Goal: Task Accomplishment & Management: Manage account settings

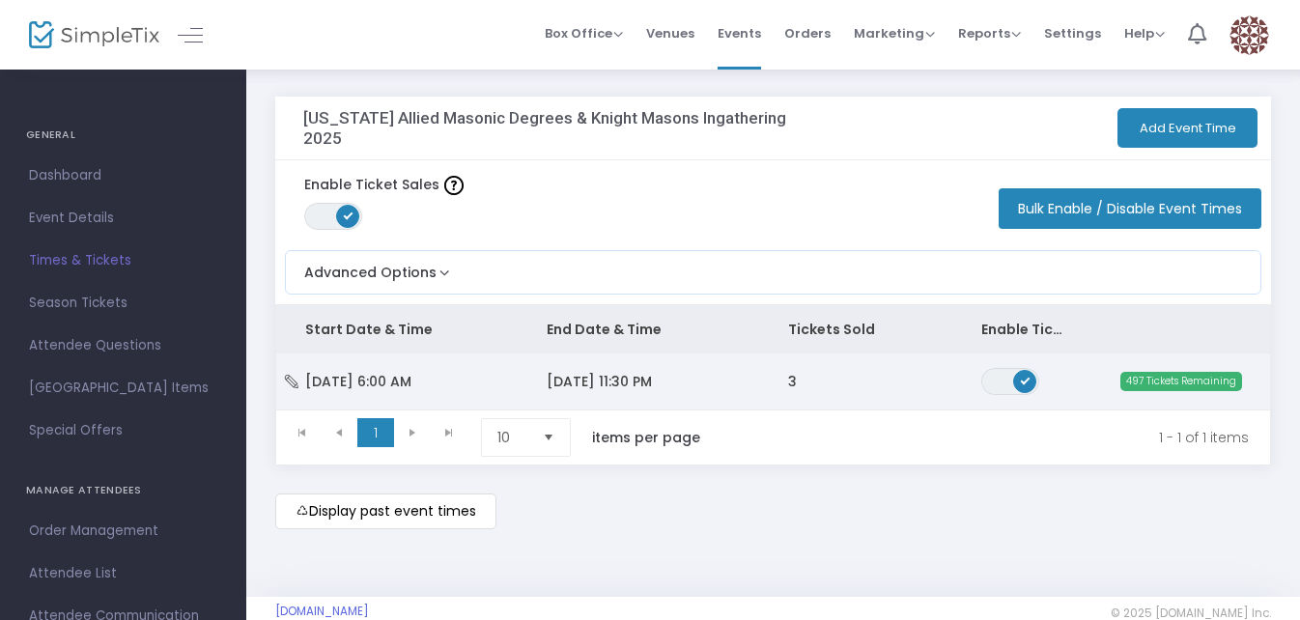
click at [605, 387] on span "[DATE] 11:30 PM" at bounding box center [599, 381] width 105 height 19
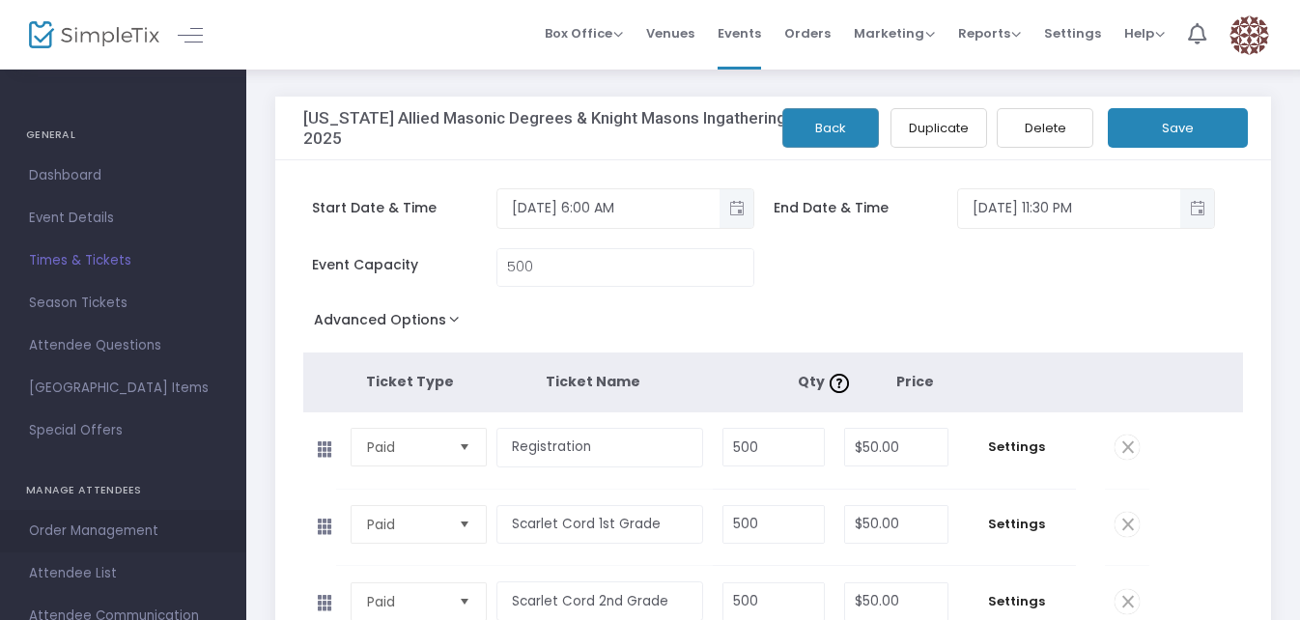
click at [106, 530] on span "Order Management" at bounding box center [123, 531] width 188 height 25
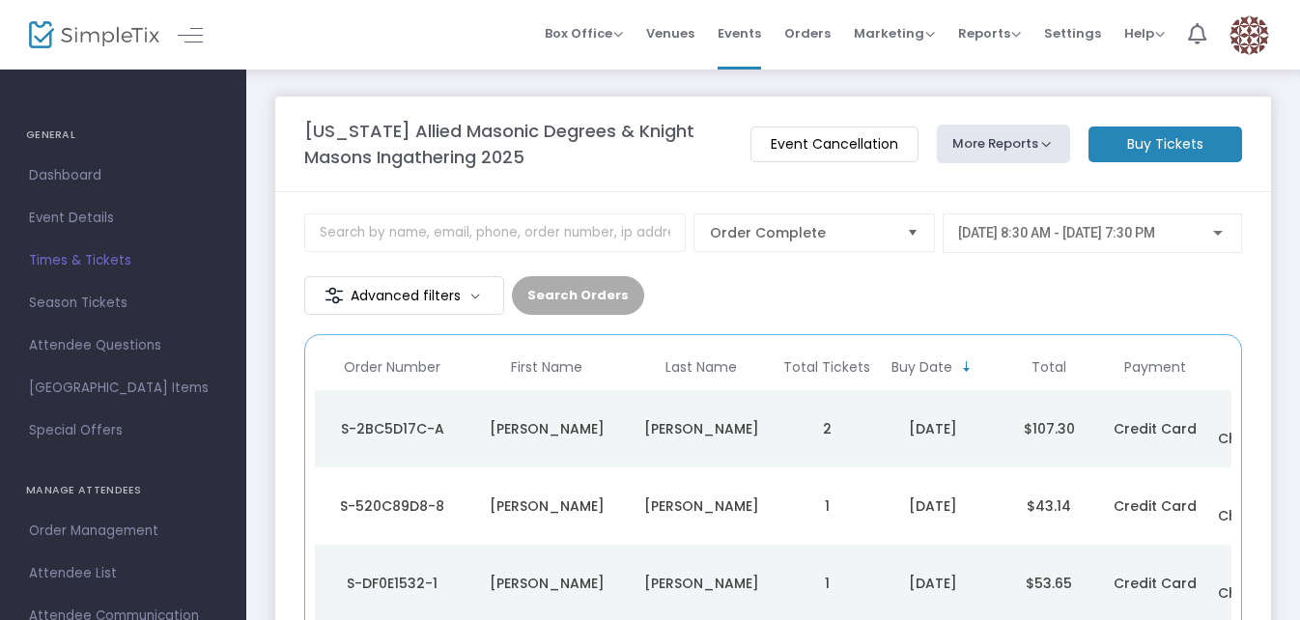
click at [1155, 228] on span "[DATE] 8:30 AM - [DATE] 7:30 PM" at bounding box center [1056, 232] width 197 height 15
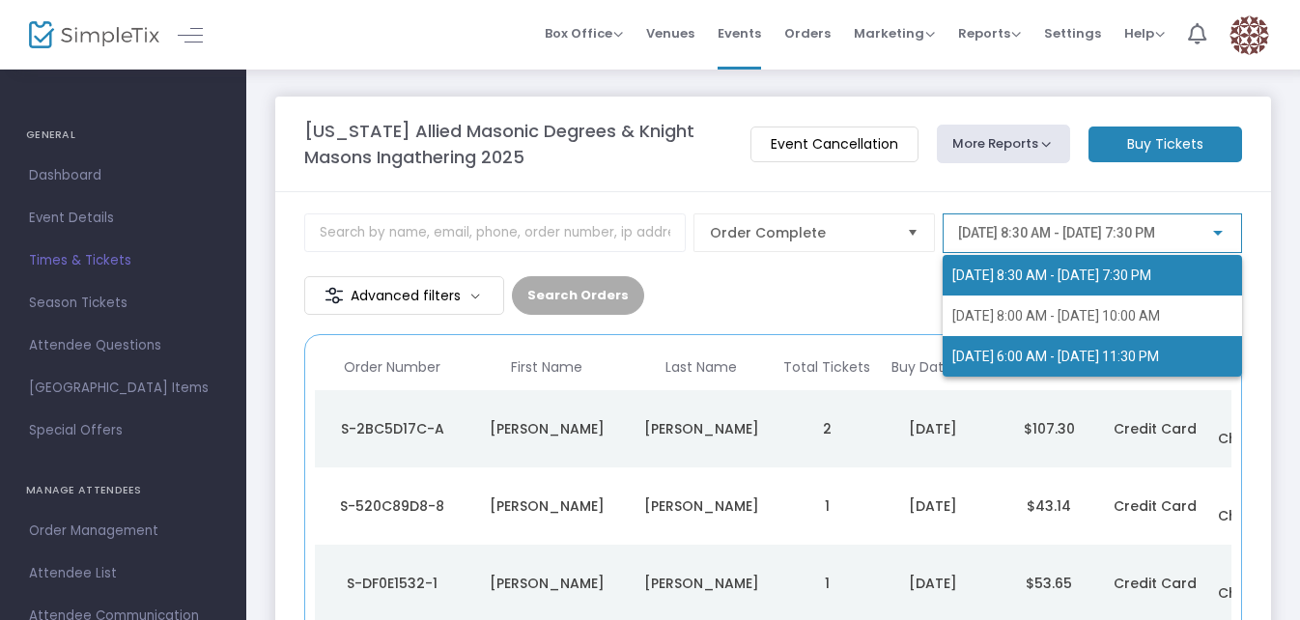
click at [1092, 341] on span "[DATE] 6:00 AM - [DATE] 11:30 PM" at bounding box center [1093, 356] width 280 height 41
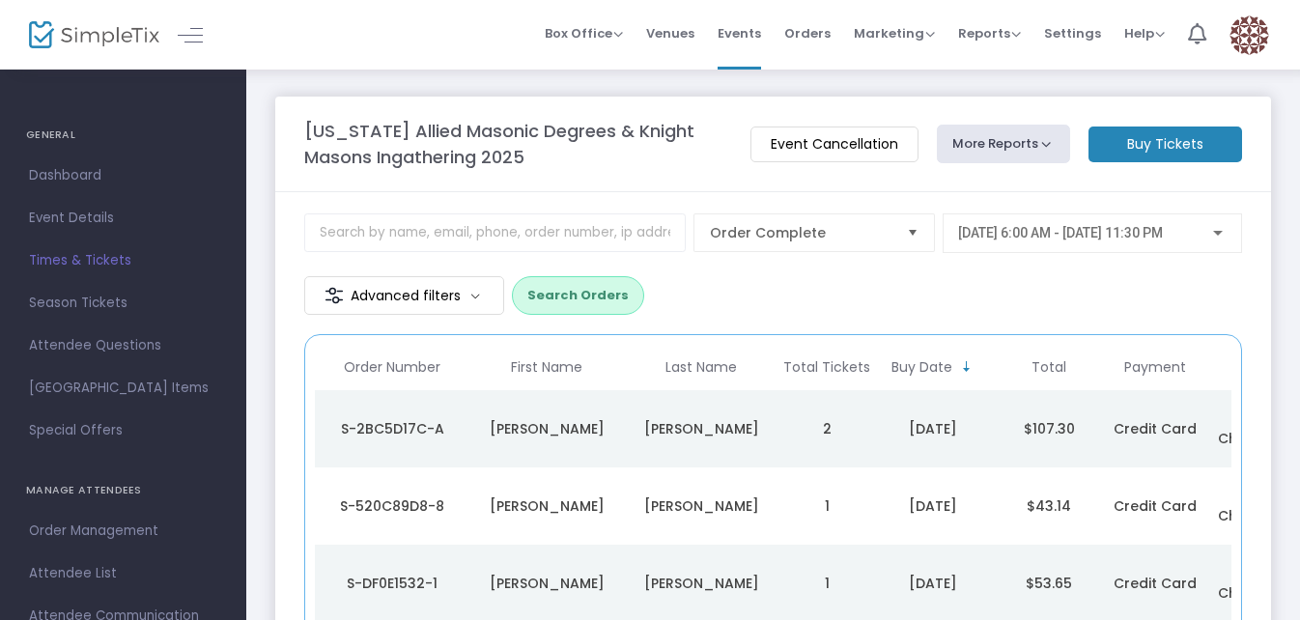
click at [574, 300] on button "Search Orders" at bounding box center [578, 295] width 132 height 39
click at [756, 27] on span "Events" at bounding box center [739, 33] width 43 height 49
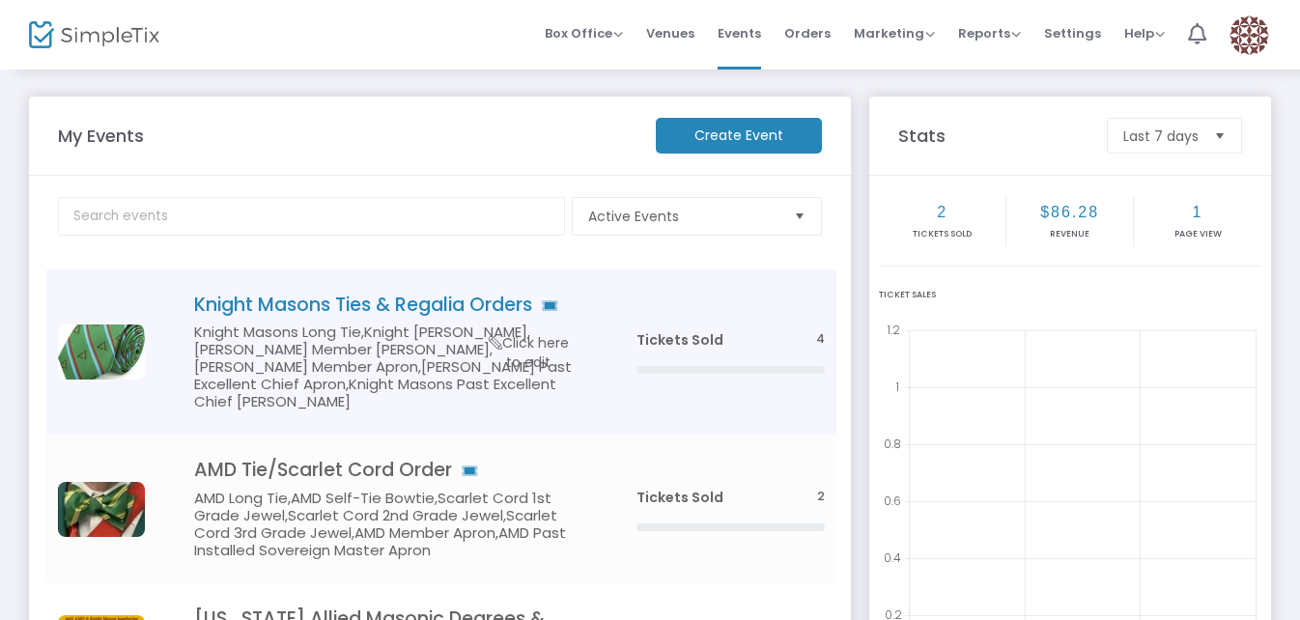
scroll to position [193, 0]
